Goal: Entertainment & Leisure: Browse casually

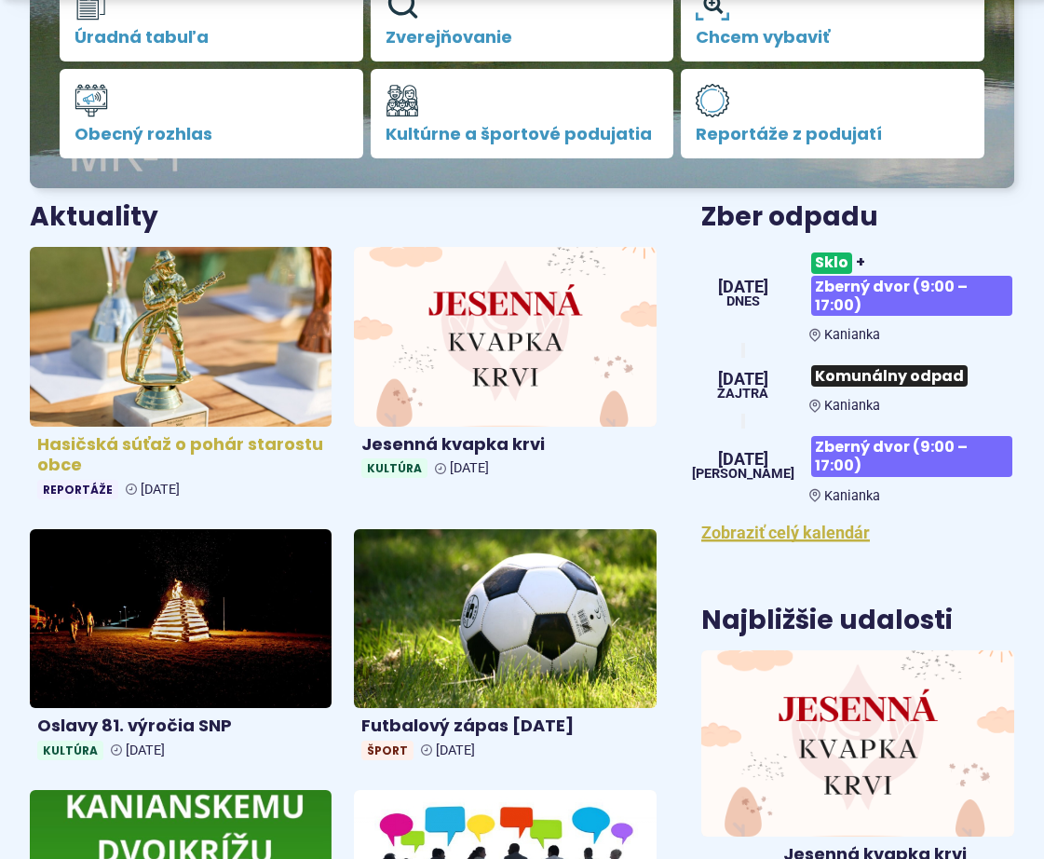
scroll to position [559, 0]
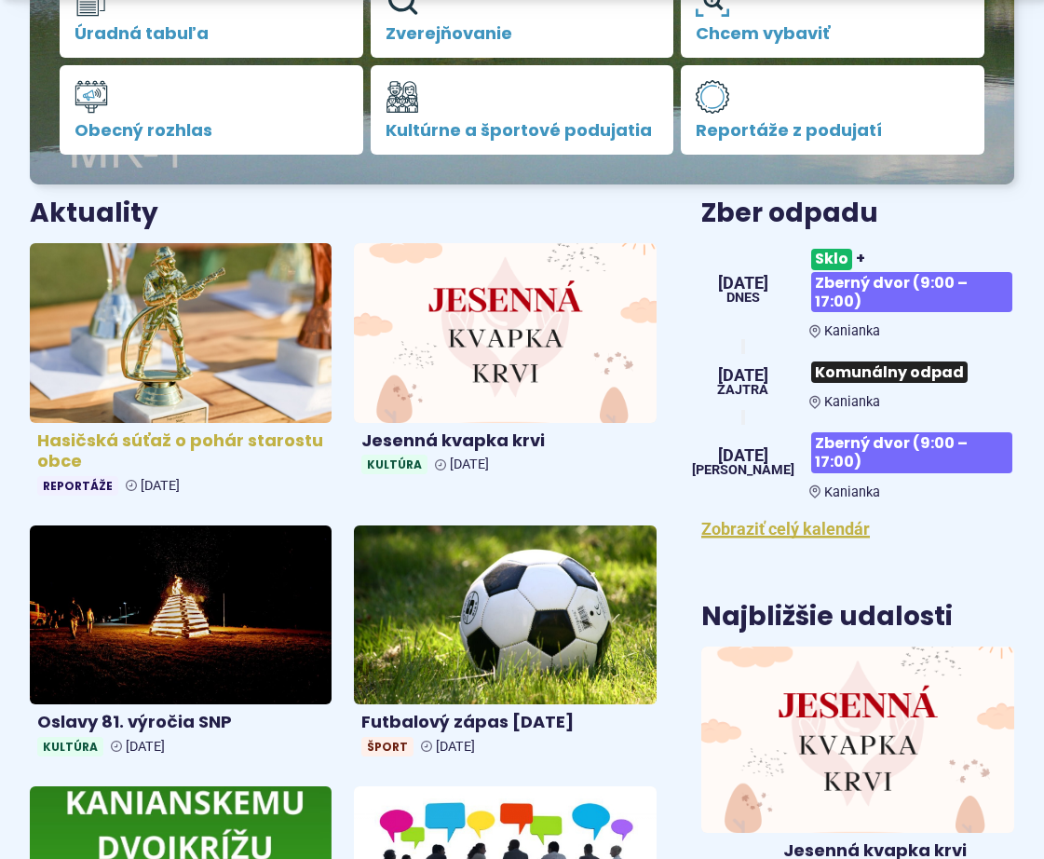
click at [185, 356] on img at bounding box center [180, 332] width 347 height 207
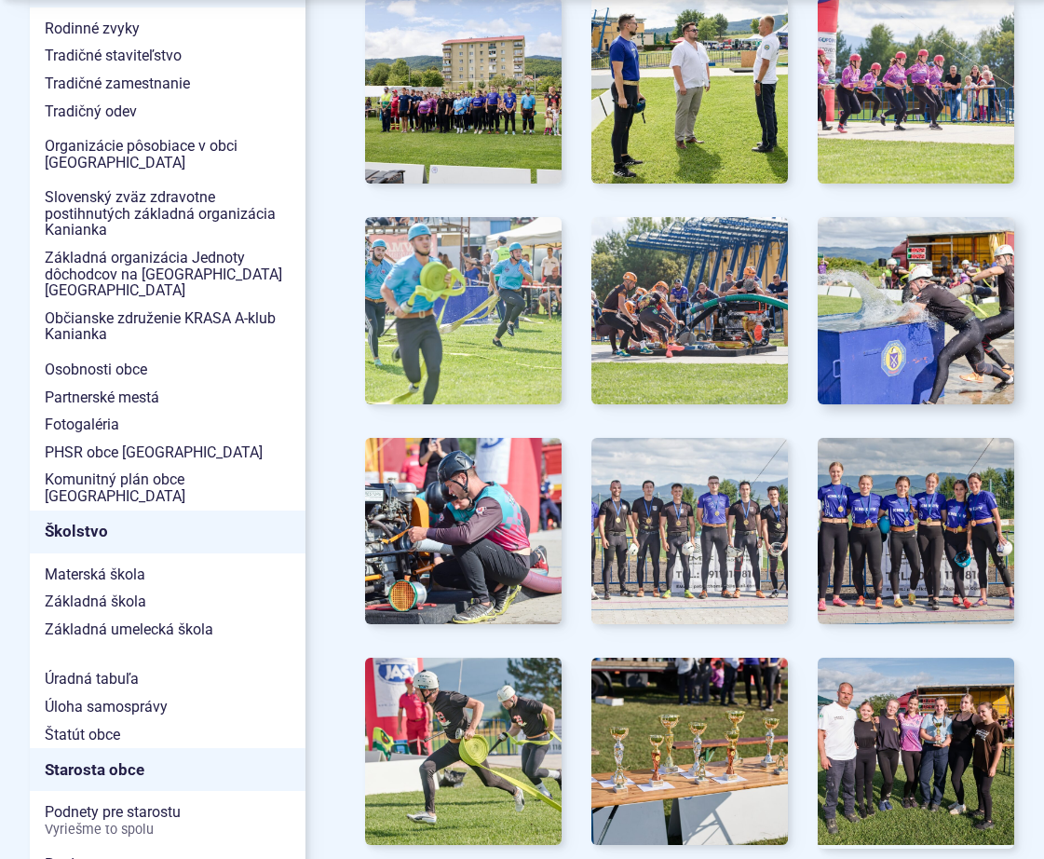
scroll to position [652, 0]
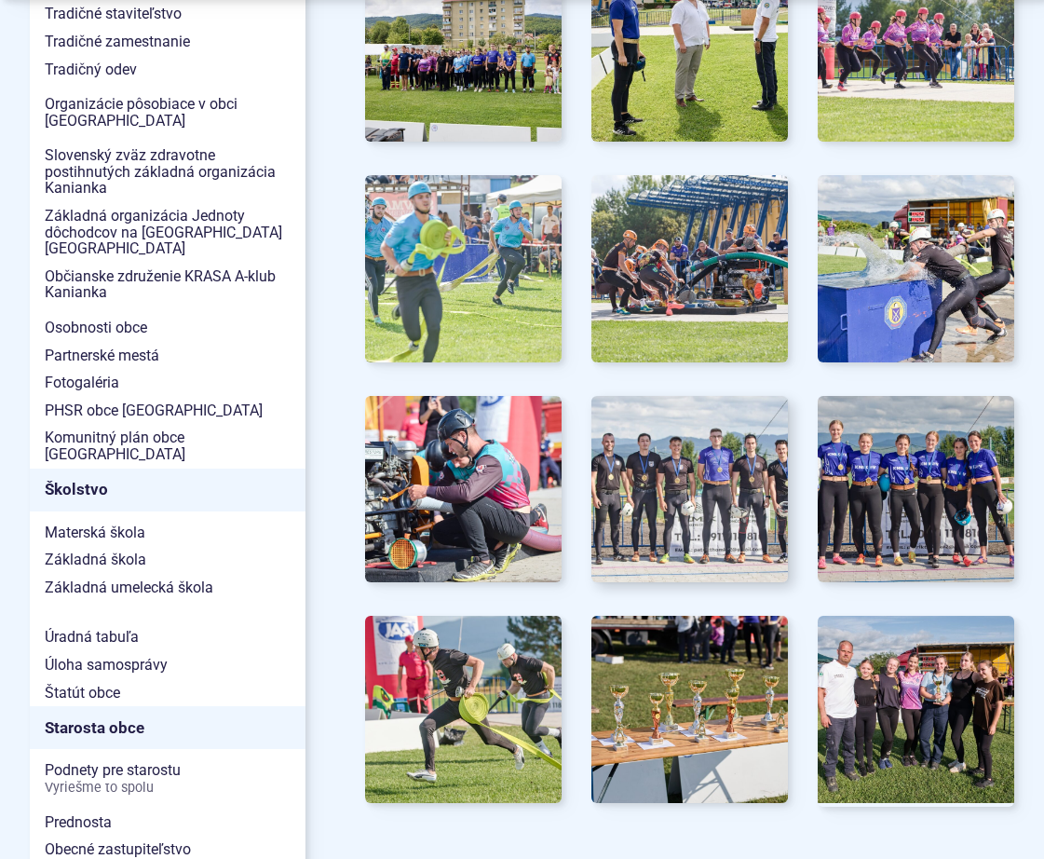
click at [686, 484] on img at bounding box center [689, 488] width 216 height 205
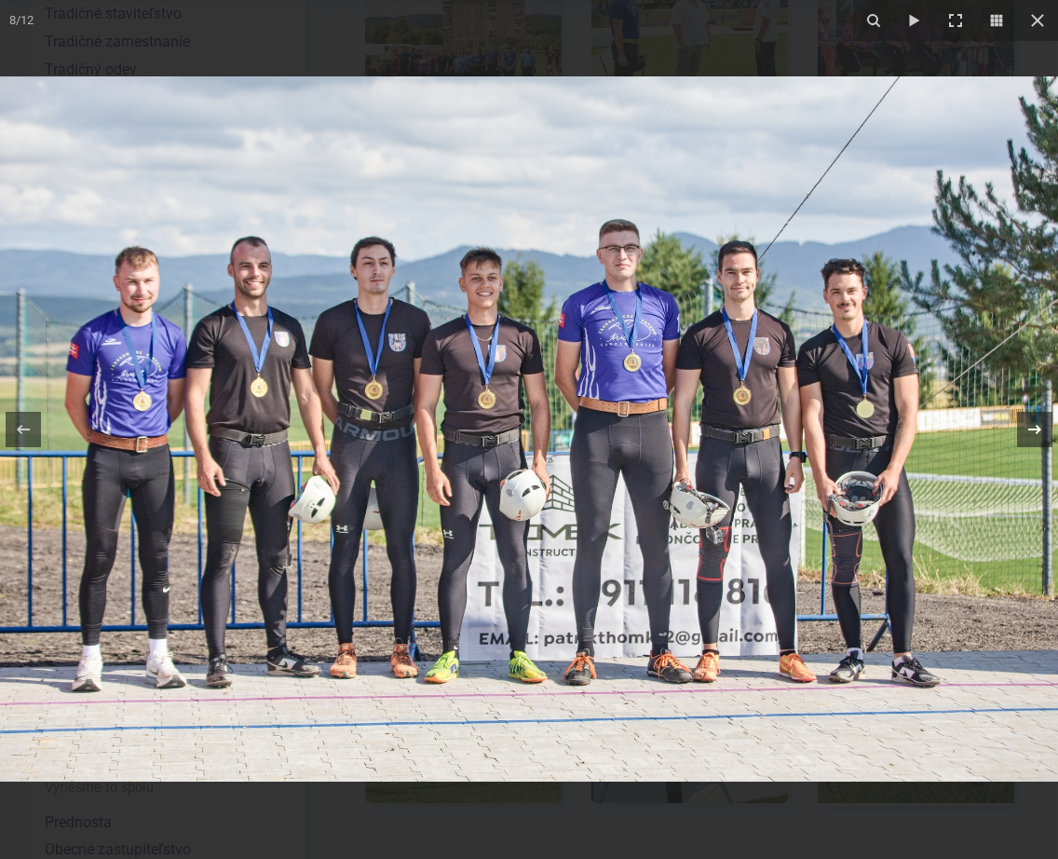
click at [1031, 428] on icon at bounding box center [1034, 429] width 22 height 22
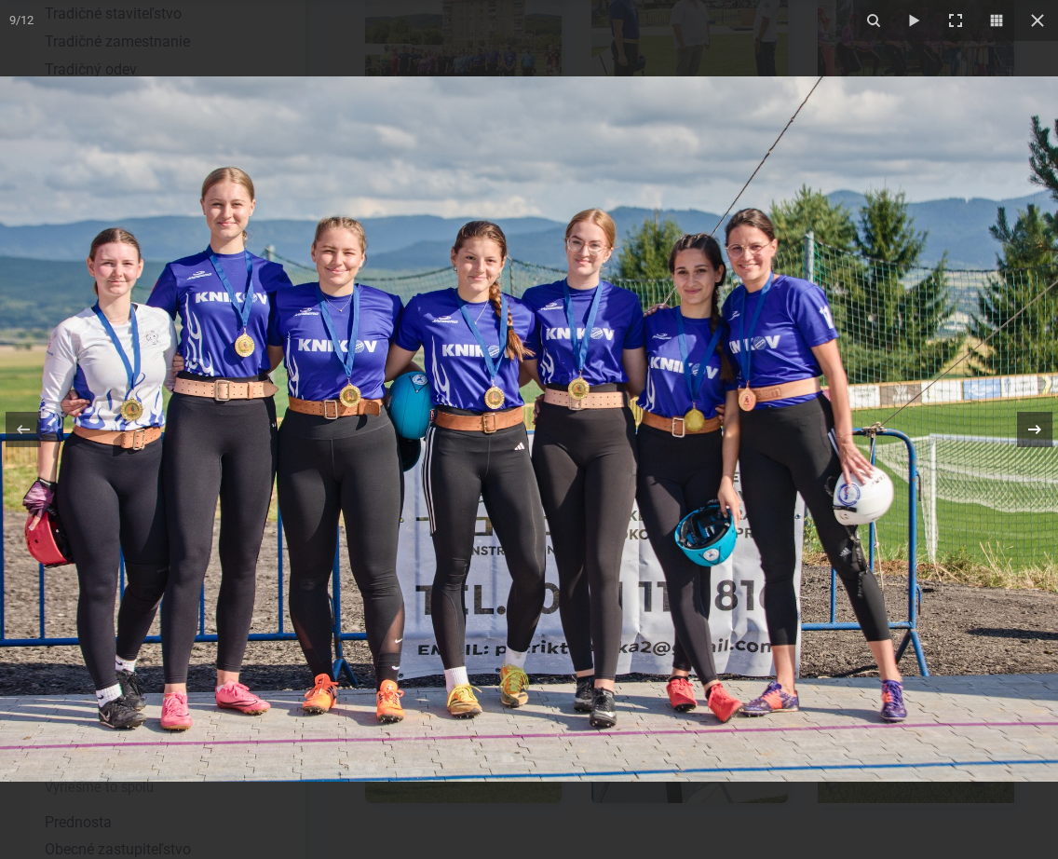
click at [1042, 428] on icon at bounding box center [1034, 429] width 22 height 22
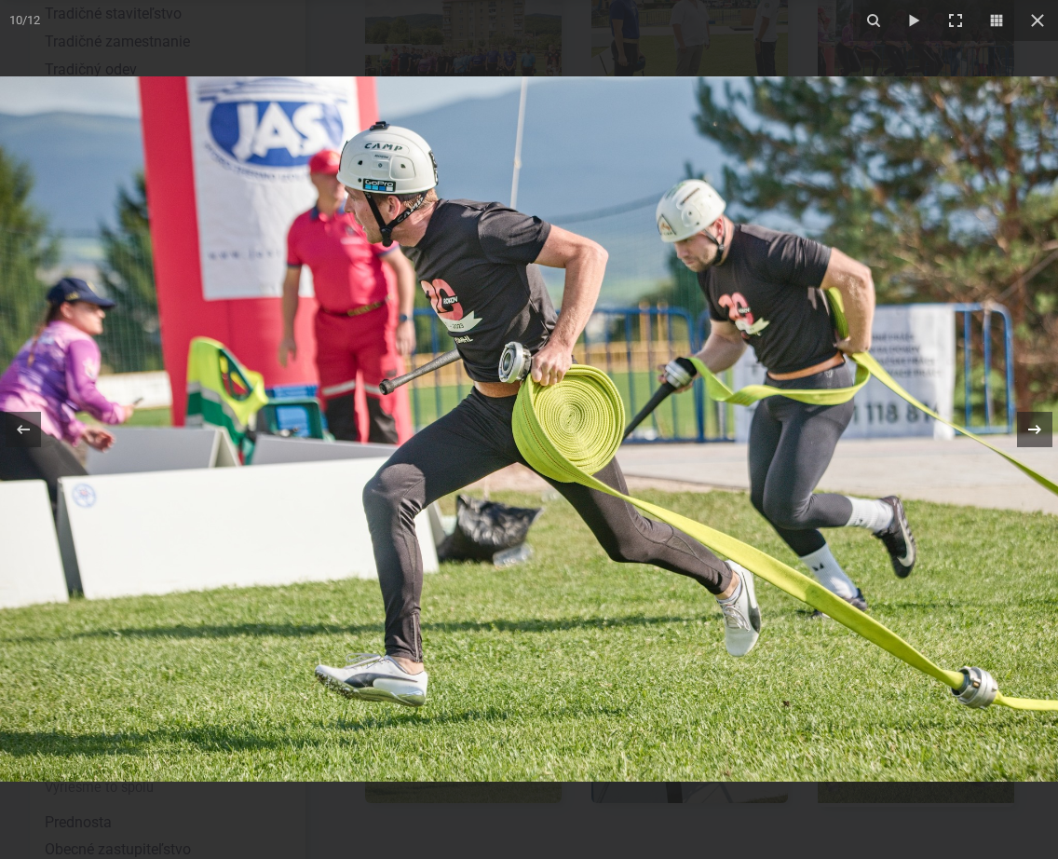
click at [1042, 428] on icon at bounding box center [1034, 429] width 22 height 22
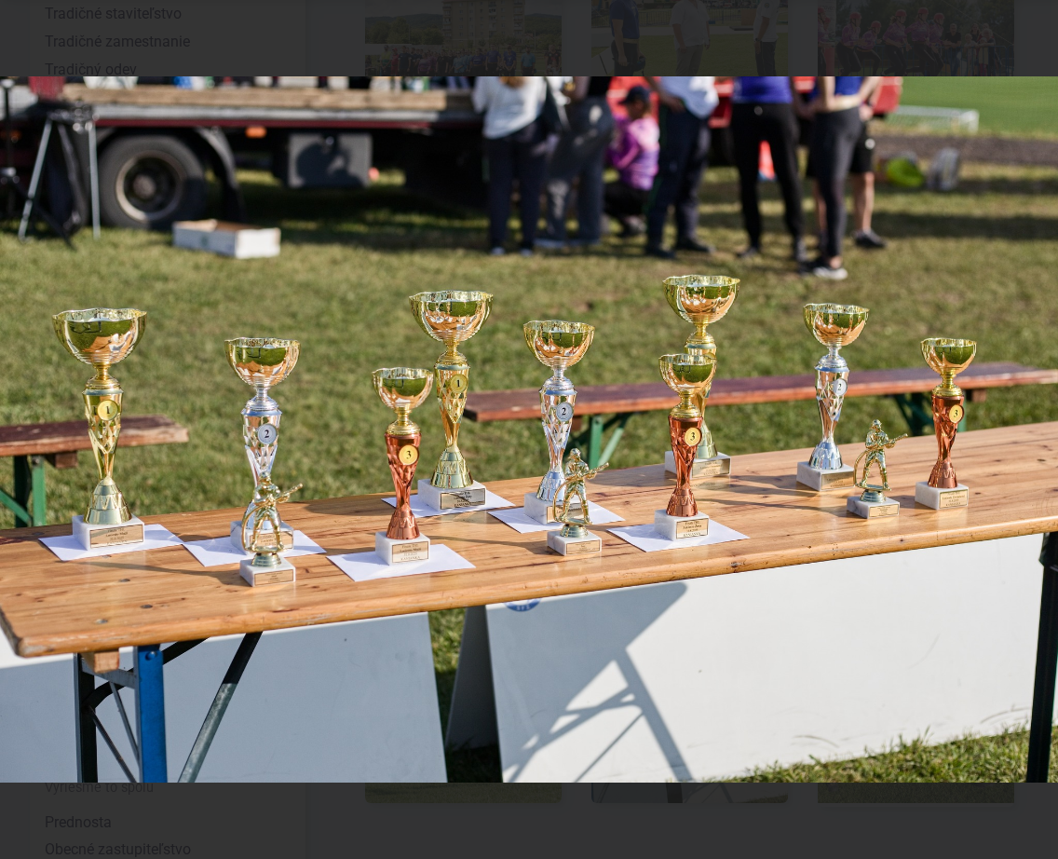
click at [1042, 428] on div "11 / 12" at bounding box center [529, 429] width 1058 height 859
click at [1035, 430] on icon at bounding box center [1034, 429] width 22 height 22
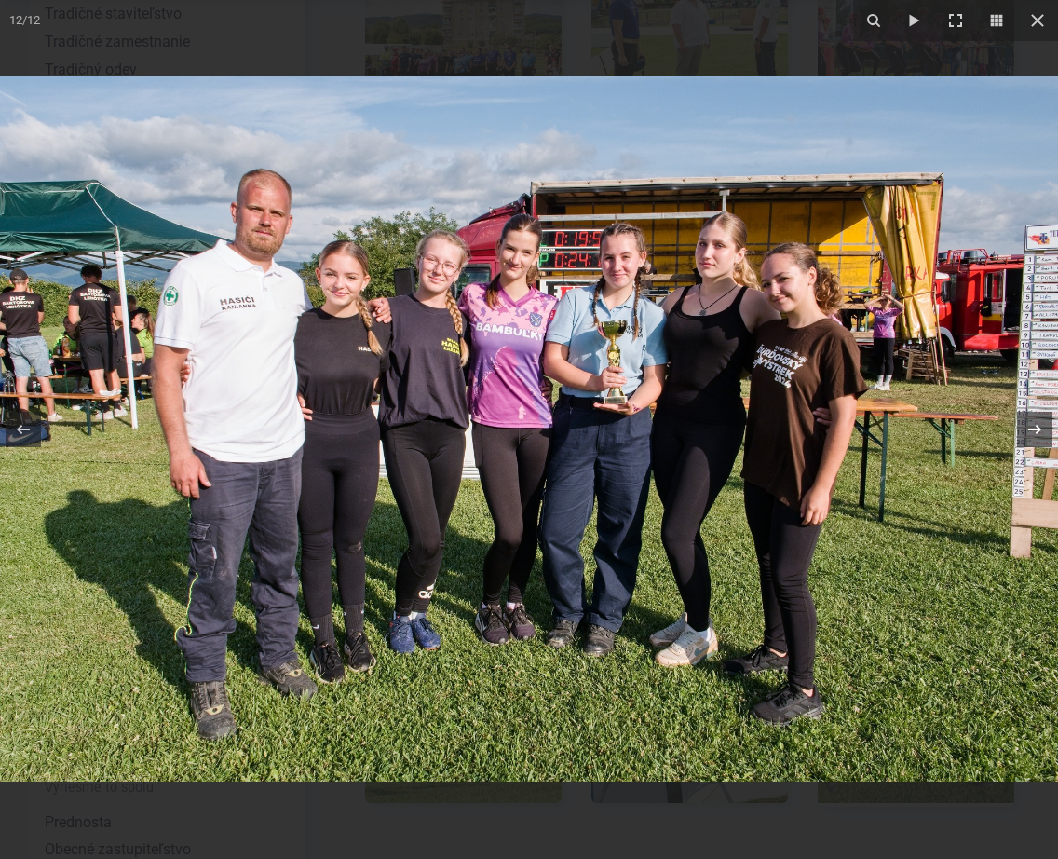
click at [1036, 429] on icon at bounding box center [1034, 429] width 22 height 22
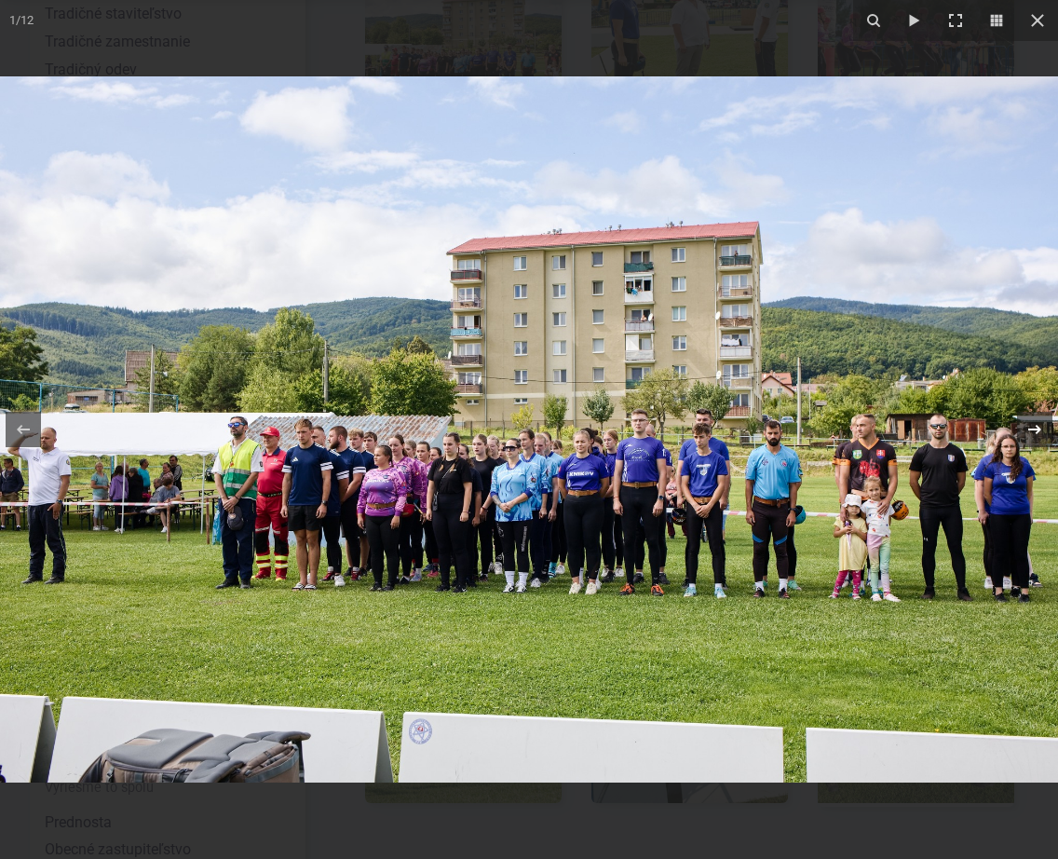
click at [1035, 426] on icon at bounding box center [1034, 429] width 22 height 22
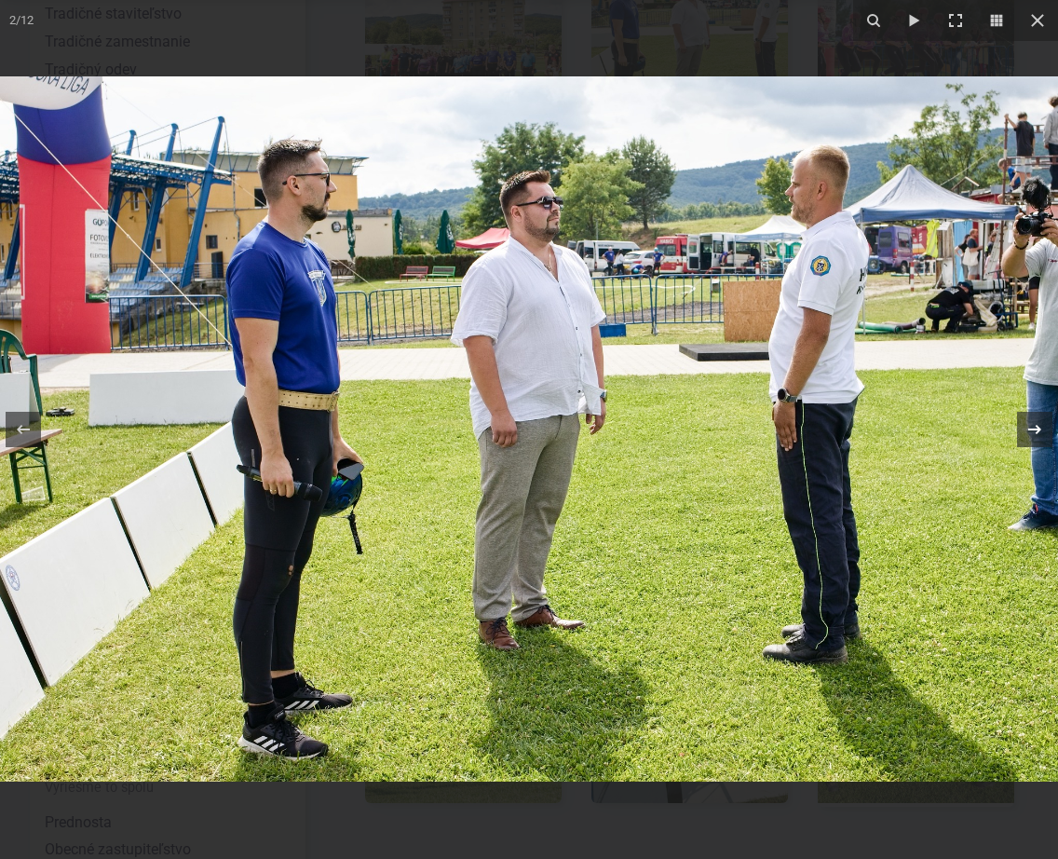
click at [1035, 426] on icon at bounding box center [1034, 429] width 22 height 22
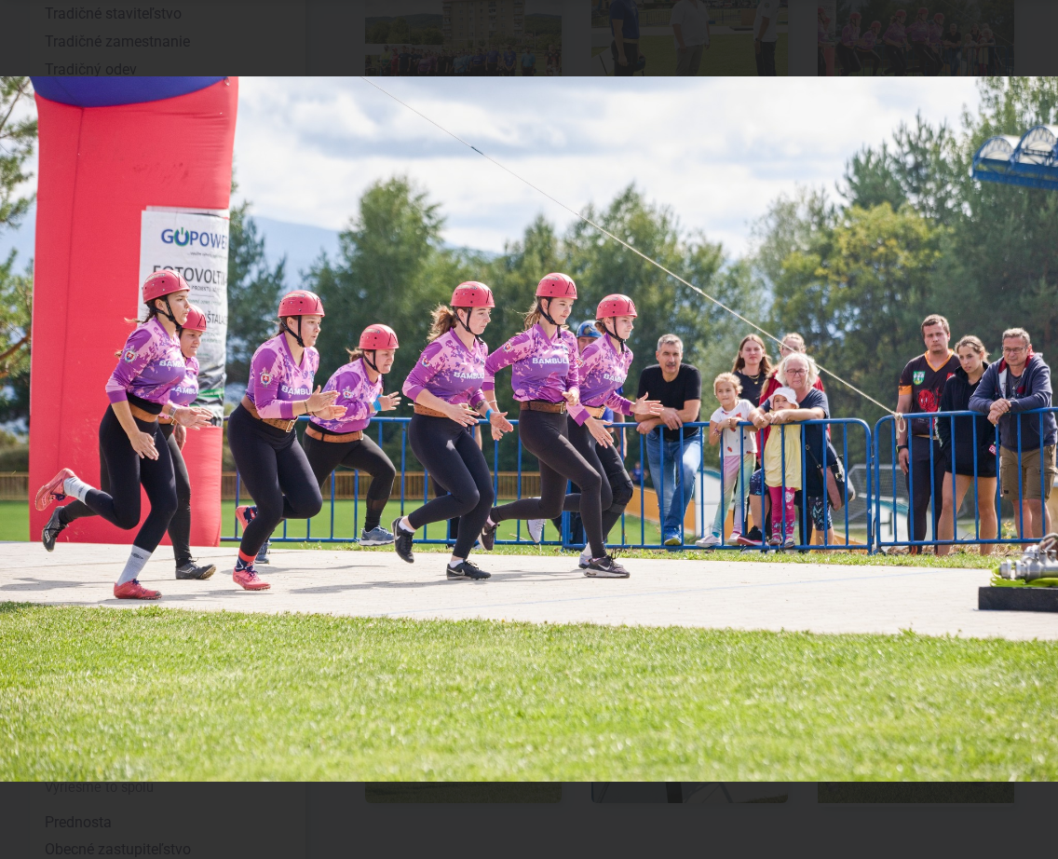
click at [1035, 426] on div "3 / 12" at bounding box center [529, 429] width 1058 height 859
click at [1034, 434] on icon at bounding box center [1034, 429] width 22 height 22
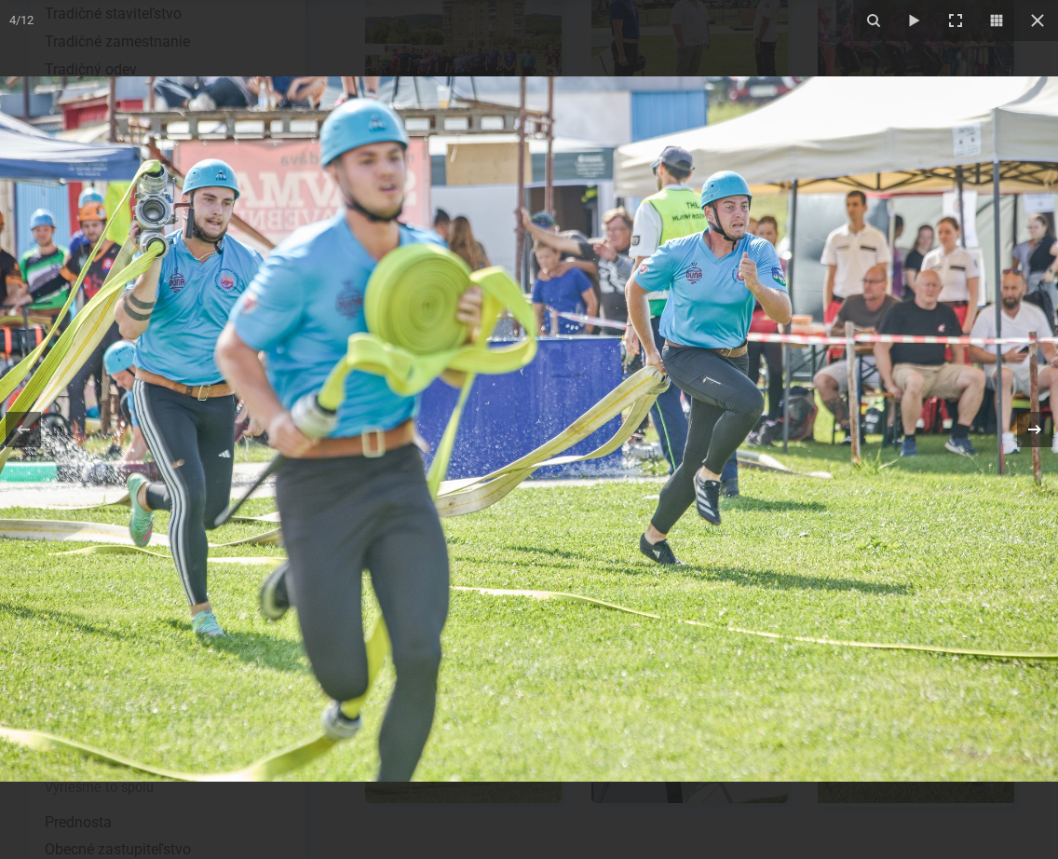
click at [1036, 430] on icon at bounding box center [1034, 429] width 22 height 22
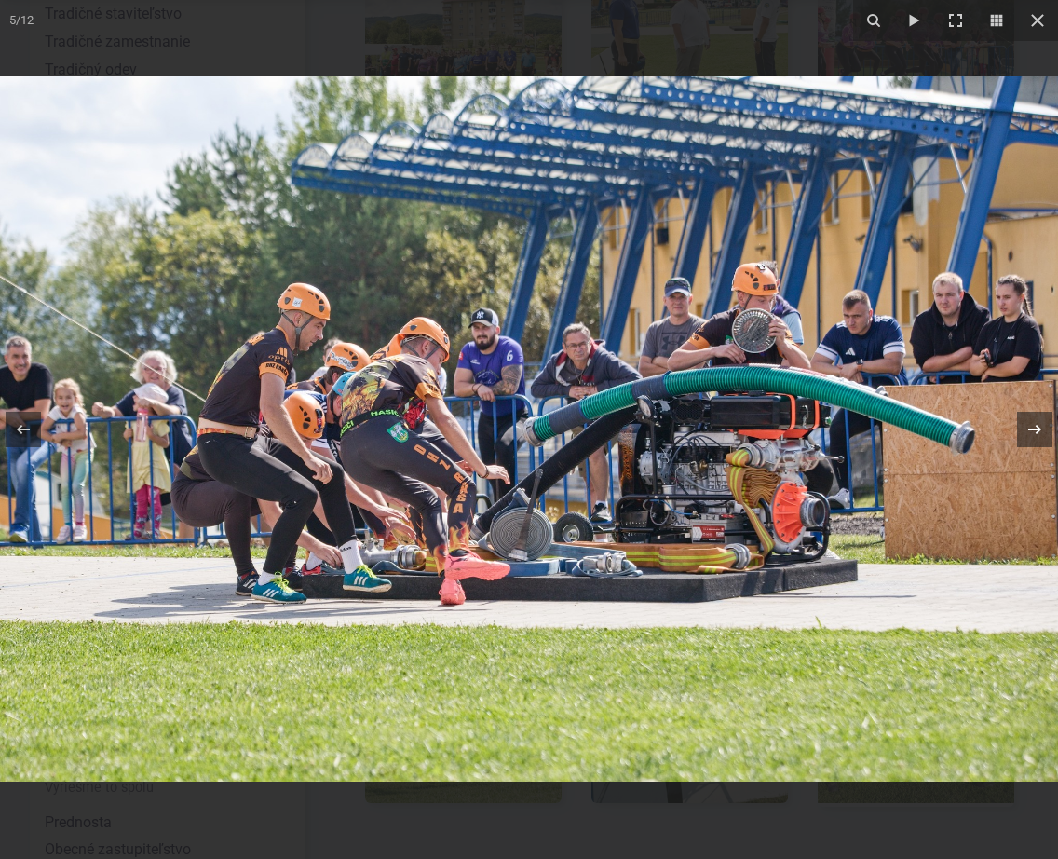
click at [1035, 430] on icon at bounding box center [1034, 429] width 22 height 22
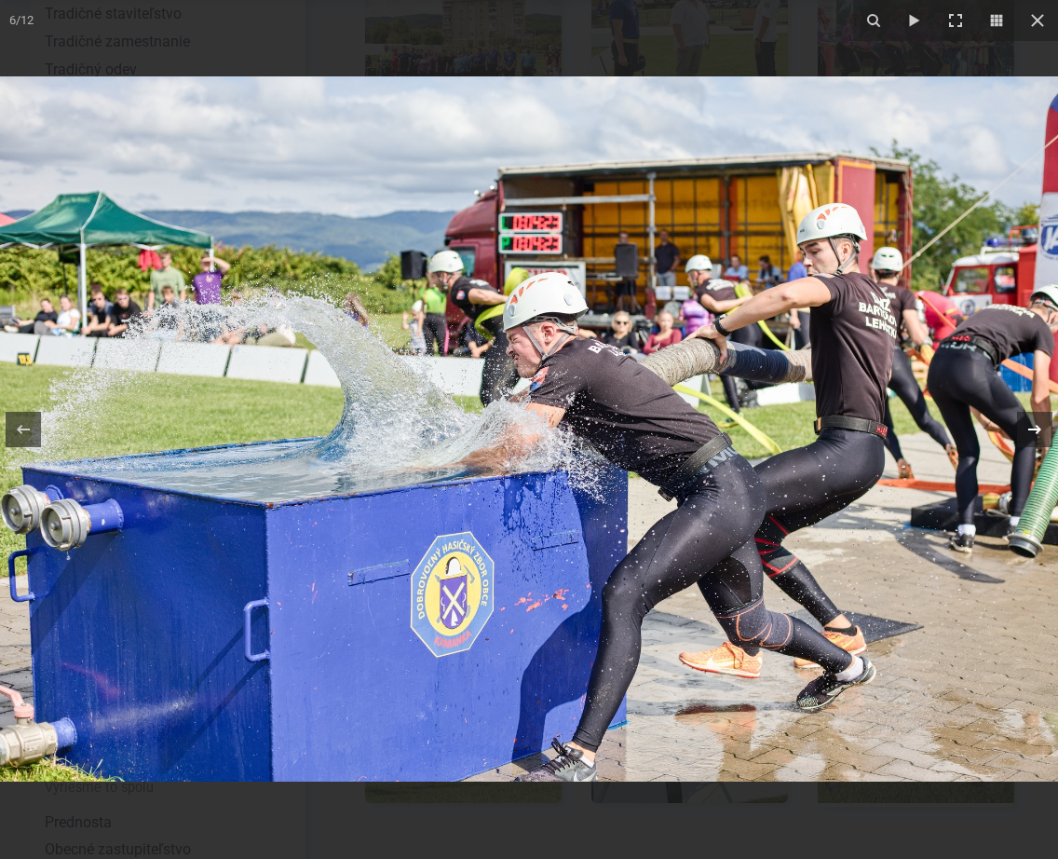
click at [1035, 439] on icon at bounding box center [1034, 429] width 22 height 22
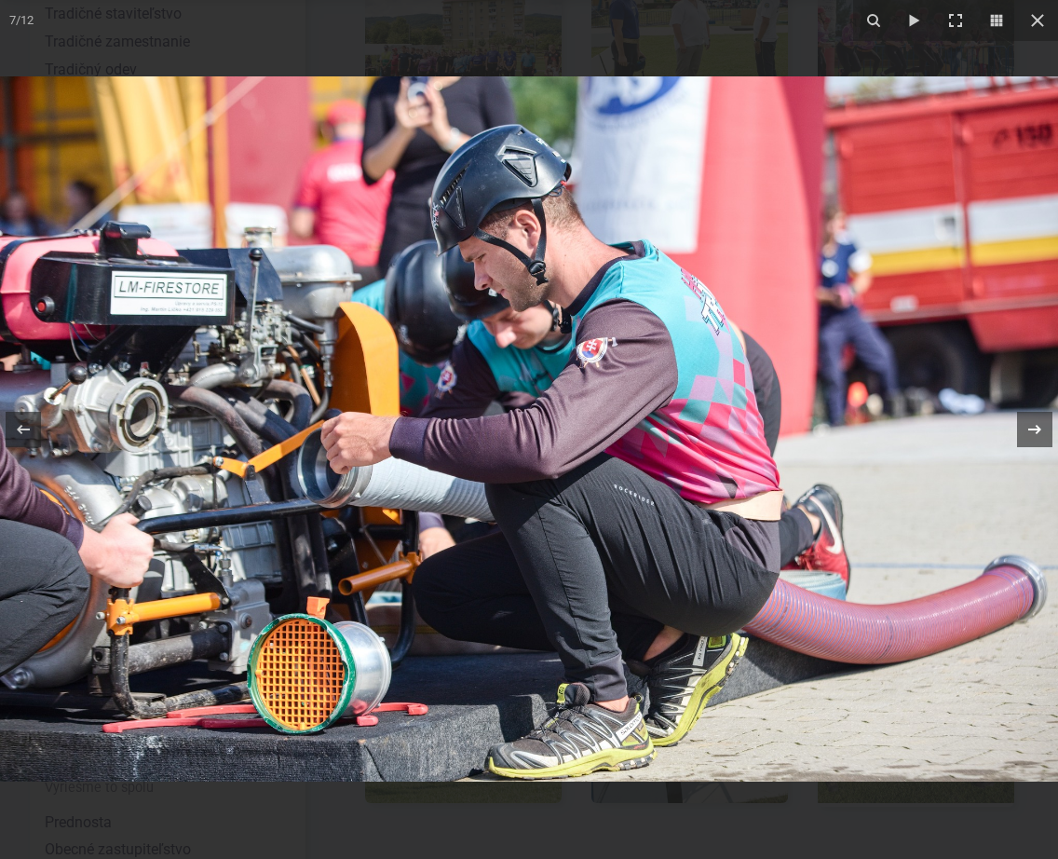
click at [1035, 439] on icon at bounding box center [1034, 429] width 22 height 22
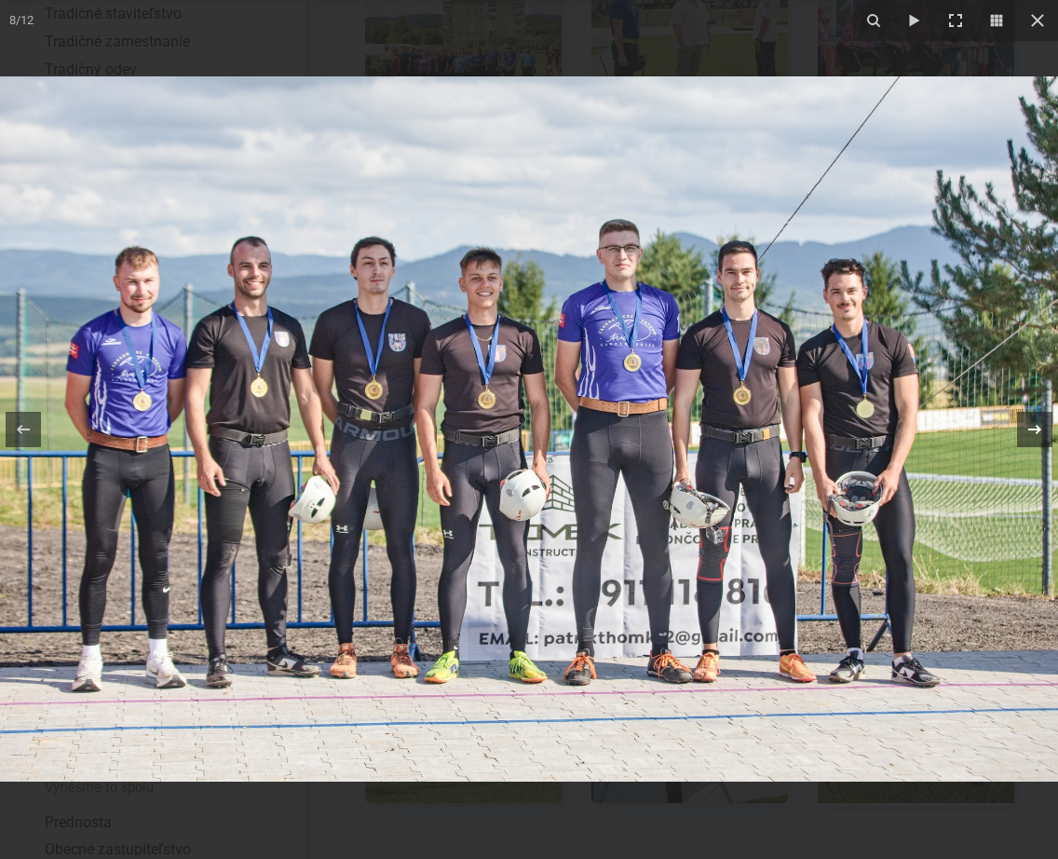
click at [1035, 439] on icon at bounding box center [1034, 429] width 22 height 22
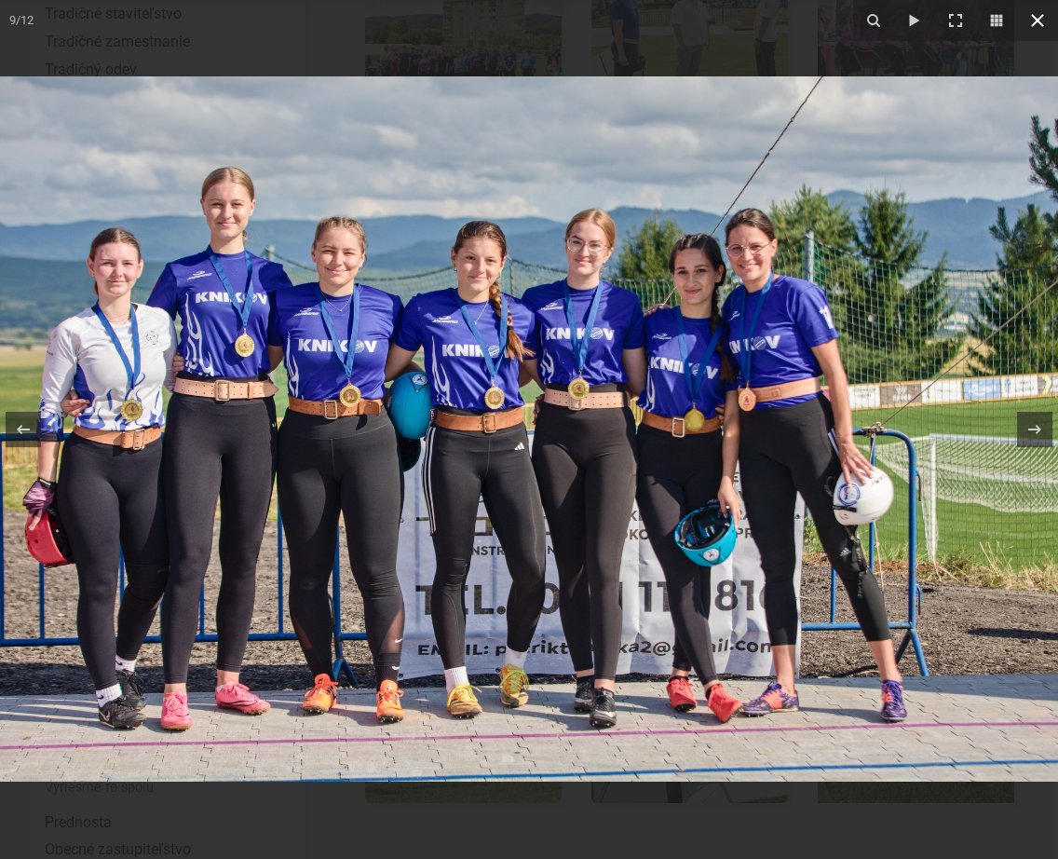
click at [1039, 20] on icon at bounding box center [1037, 20] width 22 height 22
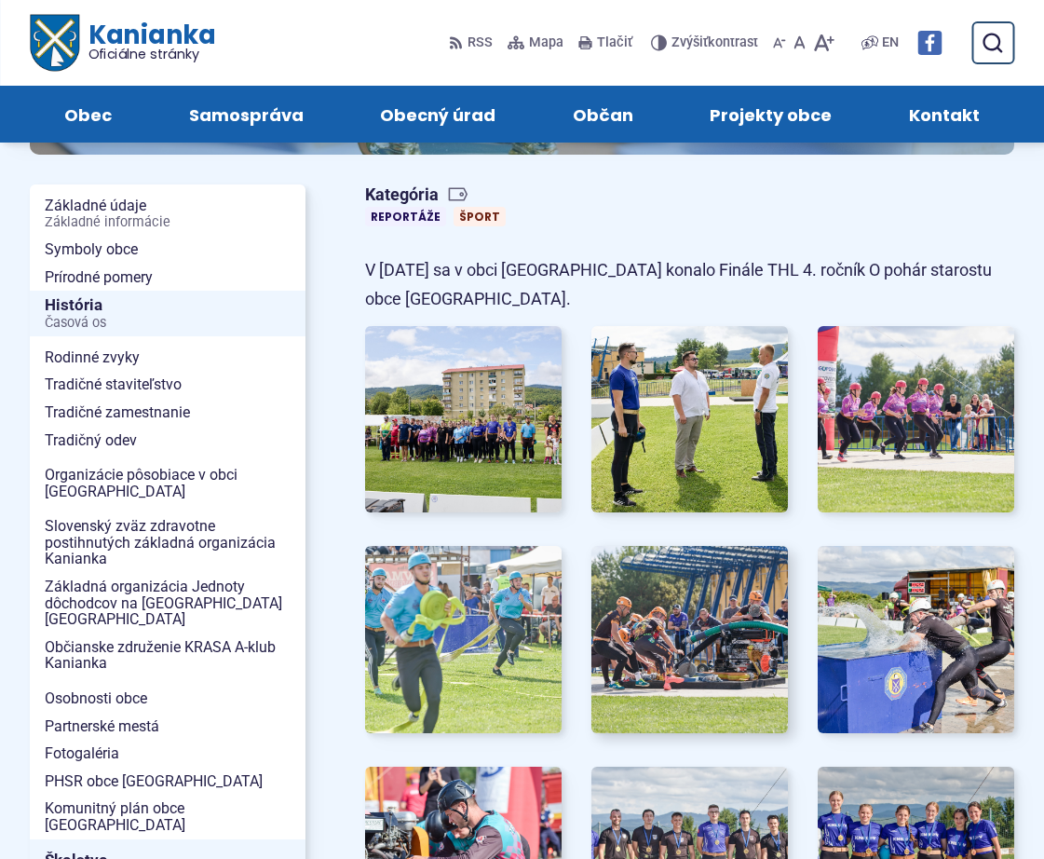
scroll to position [279, 0]
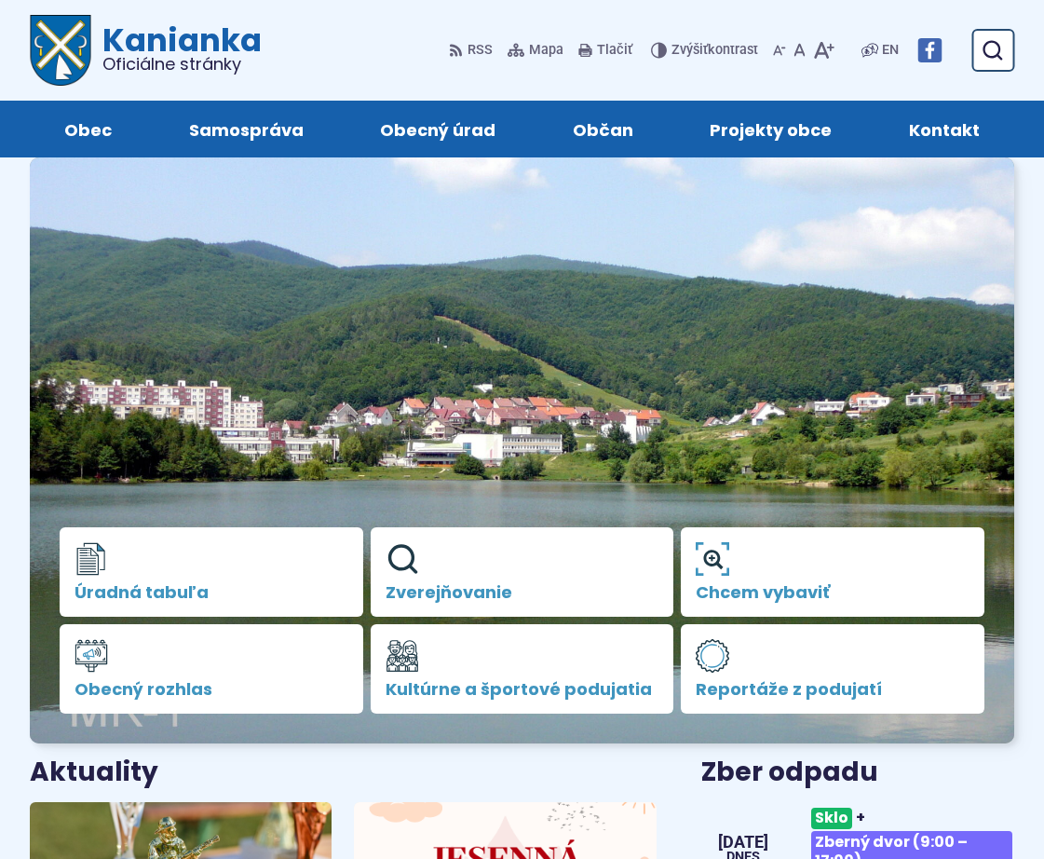
scroll to position [559, 0]
